Goal: Task Accomplishment & Management: Manage account settings

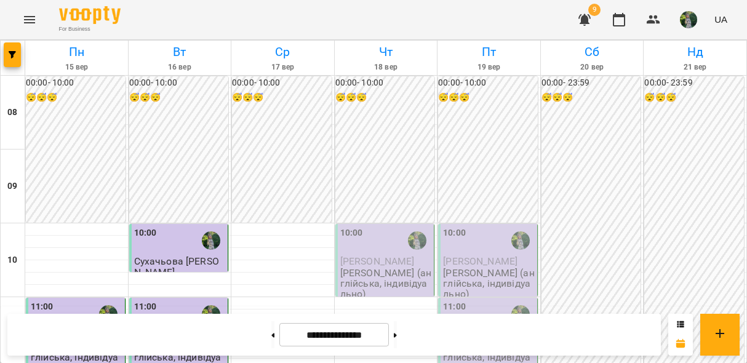
click at [365, 272] on p "[PERSON_NAME] (англійська, індивідуально)" at bounding box center [386, 284] width 92 height 32
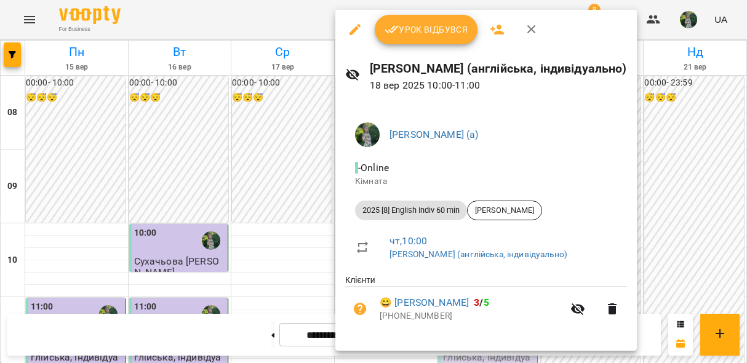
click at [409, 39] on button "Урок відбувся" at bounding box center [426, 30] width 103 height 30
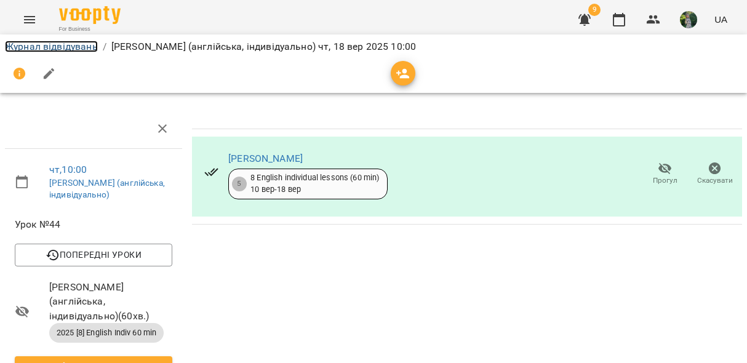
click at [38, 48] on link "Журнал відвідувань" at bounding box center [51, 47] width 93 height 12
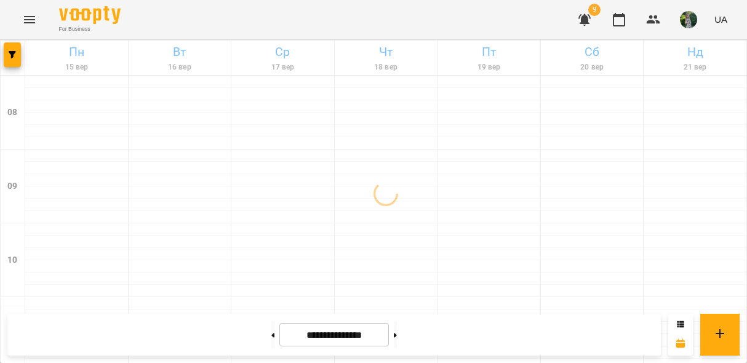
click at [584, 20] on icon "button" at bounding box center [584, 20] width 12 height 12
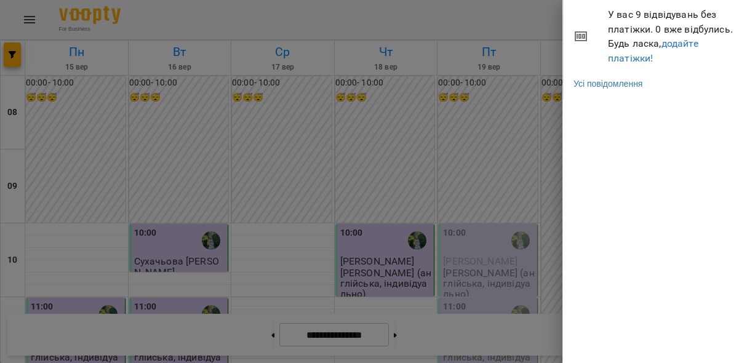
click at [520, 23] on div at bounding box center [373, 181] width 747 height 363
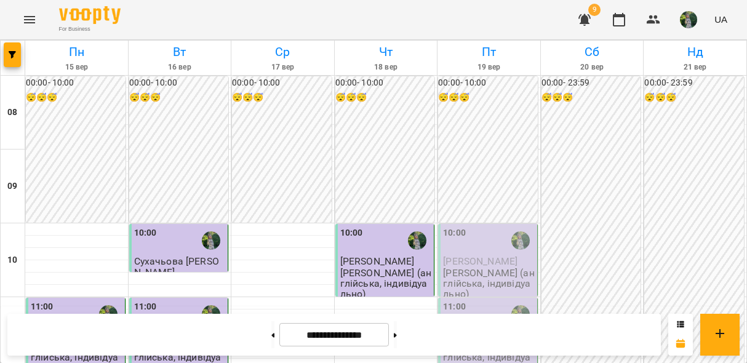
scroll to position [219, 0]
